Goal: Find specific page/section: Find specific page/section

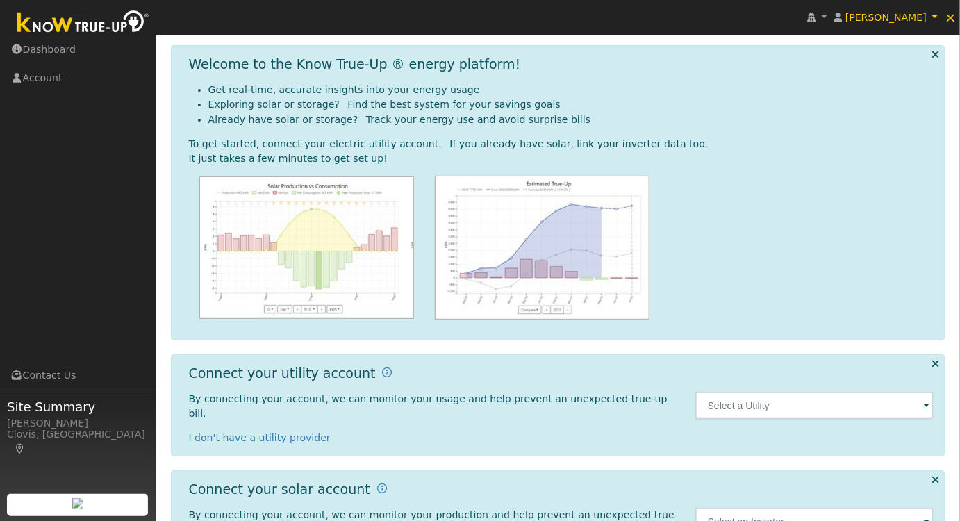
scroll to position [63, 0]
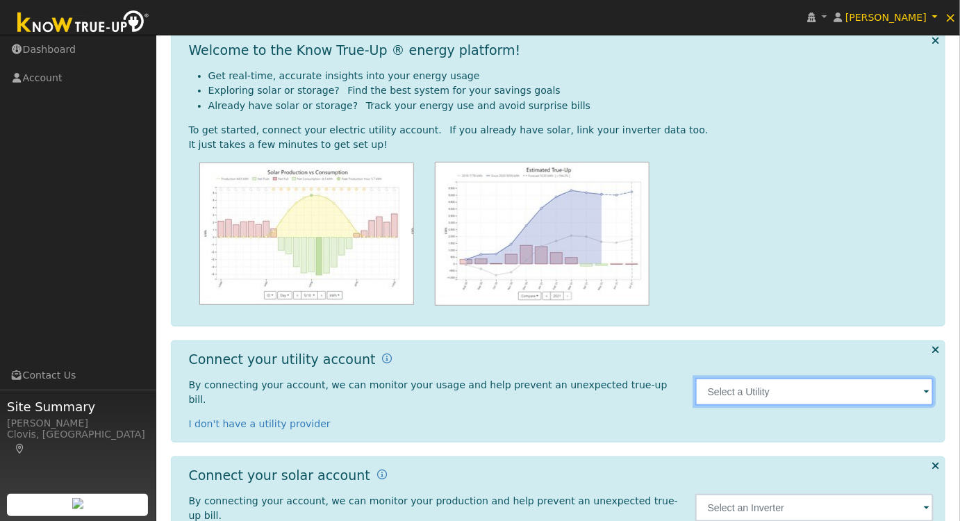
click at [797, 388] on input "text" at bounding box center [814, 392] width 239 height 28
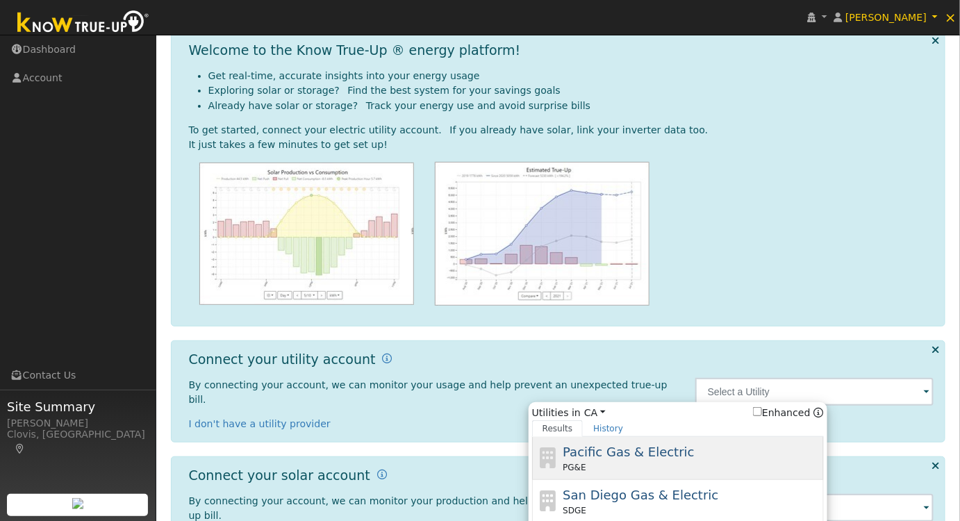
click at [680, 451] on div "Pacific Gas & Electric PG&E" at bounding box center [692, 458] width 258 height 31
type input "PG&E"
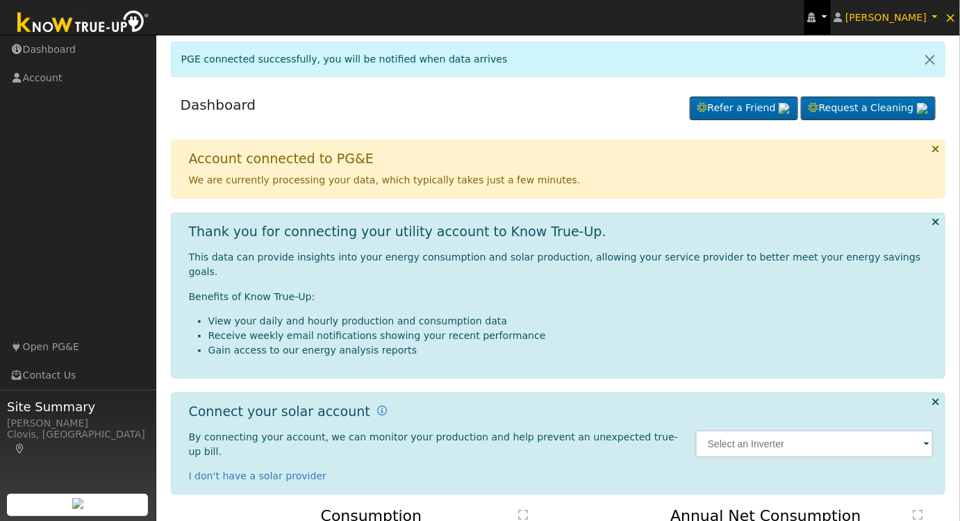
click at [831, 14] on link at bounding box center [818, 17] width 26 height 35
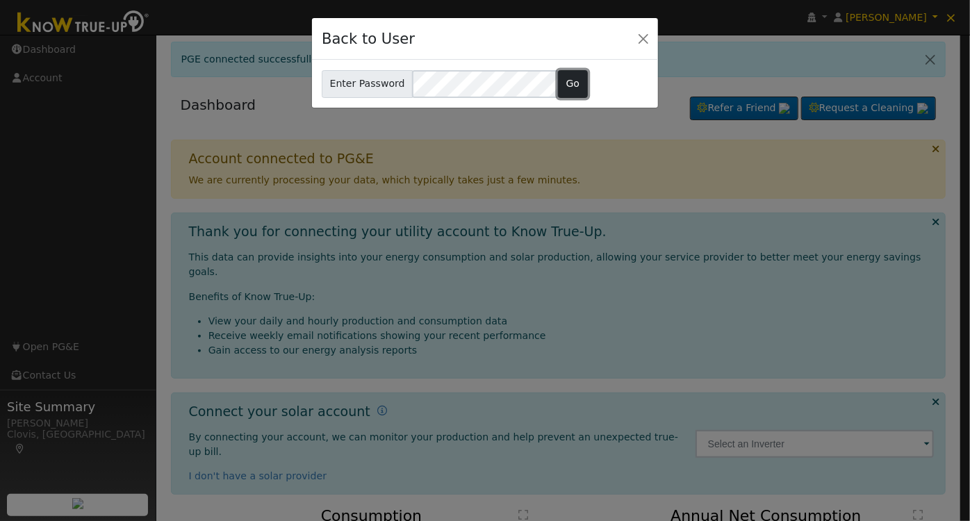
click at [558, 83] on button "Go" at bounding box center [573, 84] width 30 height 28
